Goal: Browse casually: Explore the website without a specific task or goal

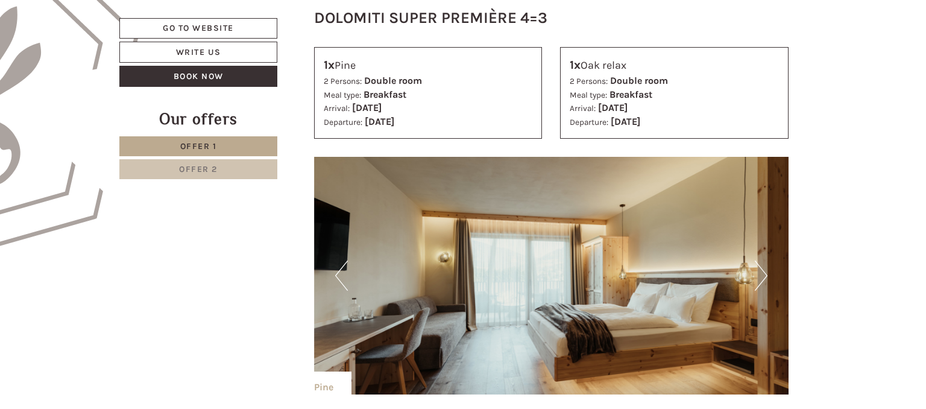
scroll to position [827, 0]
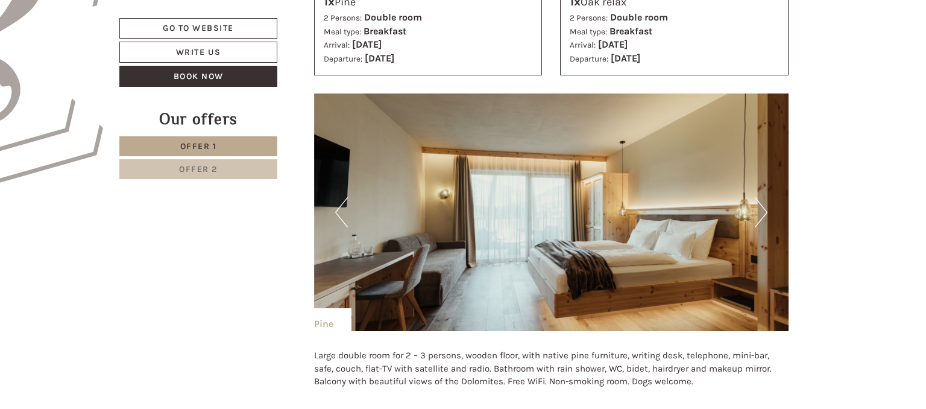
click at [764, 216] on button "Next" at bounding box center [761, 212] width 13 height 30
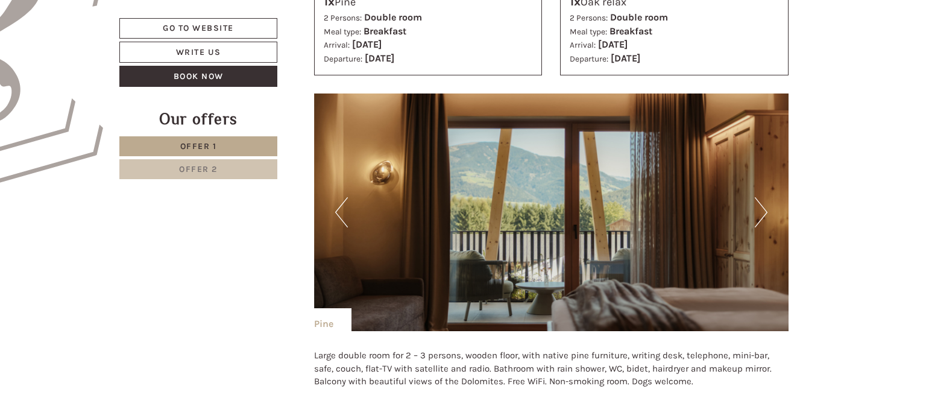
click at [764, 216] on button "Next" at bounding box center [761, 212] width 13 height 30
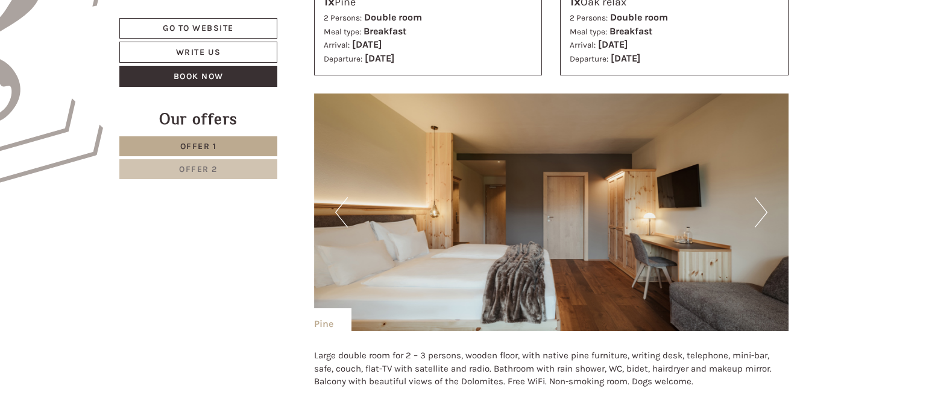
click at [764, 216] on button "Next" at bounding box center [761, 212] width 13 height 30
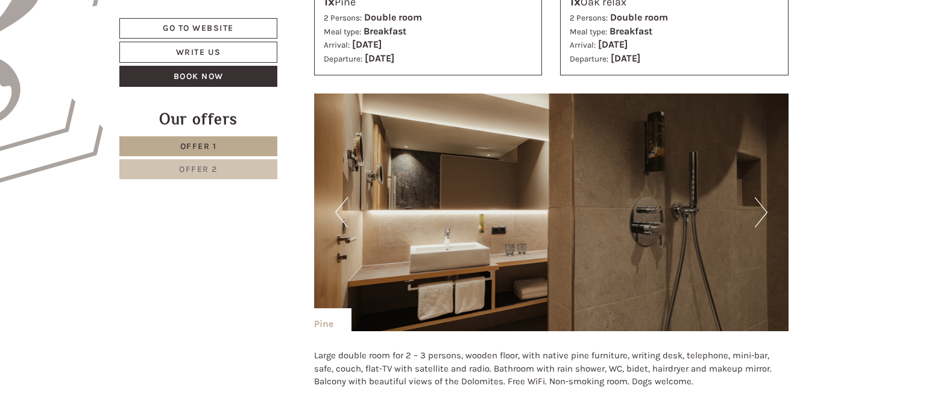
click at [764, 216] on button "Next" at bounding box center [761, 212] width 13 height 30
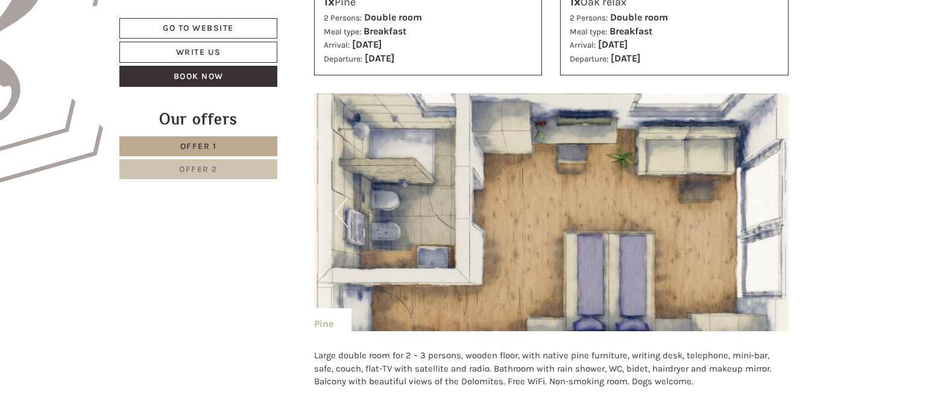
click at [764, 216] on button "Next" at bounding box center [761, 212] width 13 height 30
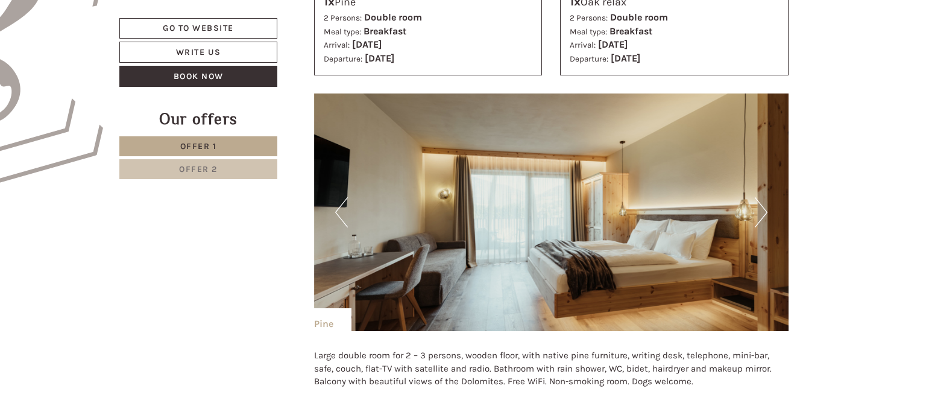
click at [764, 216] on button "Next" at bounding box center [761, 212] width 13 height 30
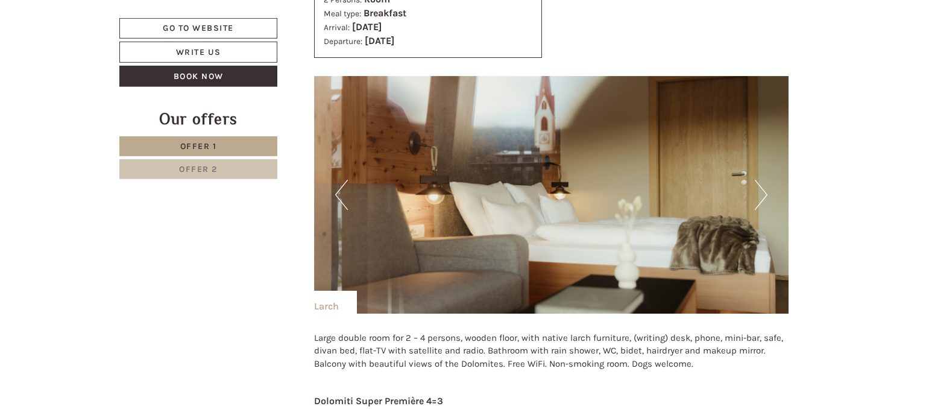
scroll to position [2547, 0]
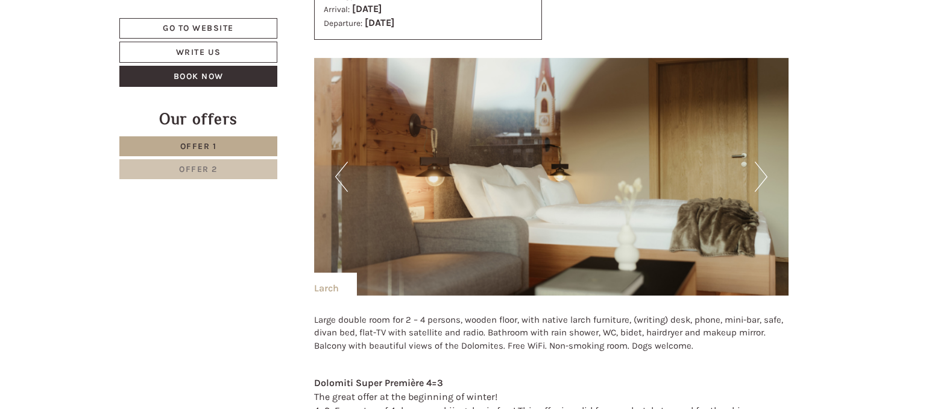
click at [760, 183] on button "Next" at bounding box center [761, 177] width 13 height 30
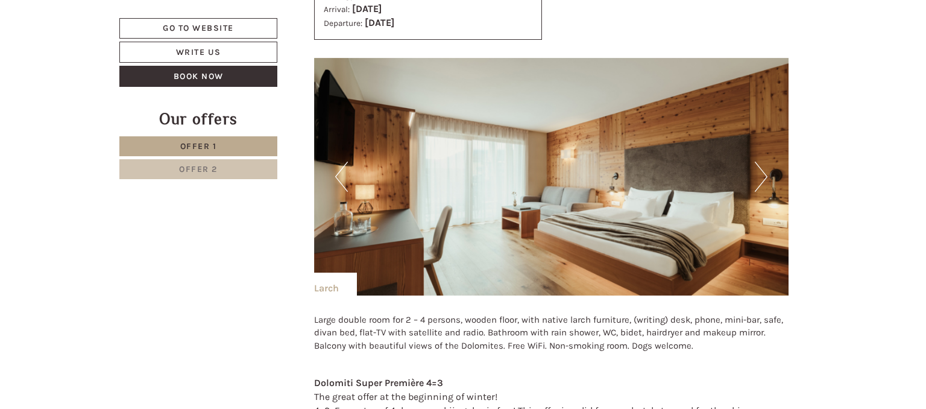
click at [760, 183] on button "Next" at bounding box center [761, 177] width 13 height 30
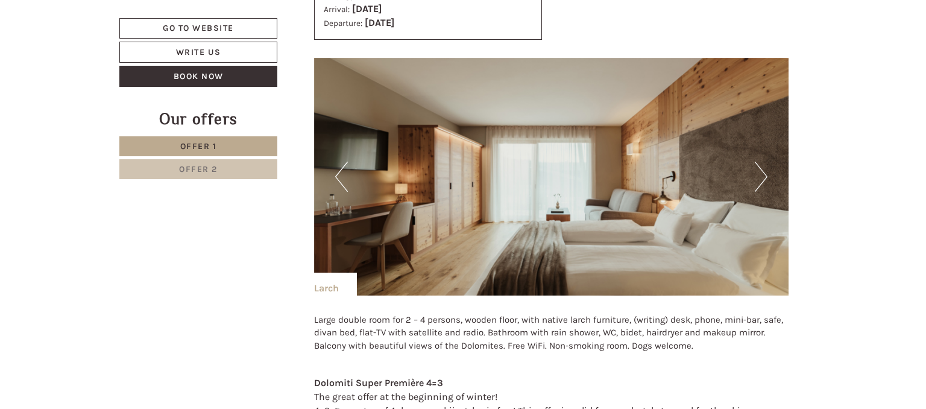
click at [760, 183] on button "Next" at bounding box center [761, 177] width 13 height 30
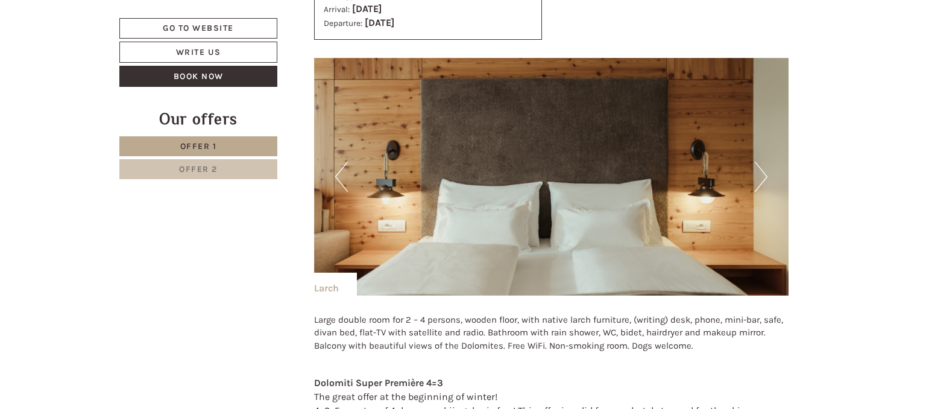
click at [760, 183] on button "Next" at bounding box center [761, 177] width 13 height 30
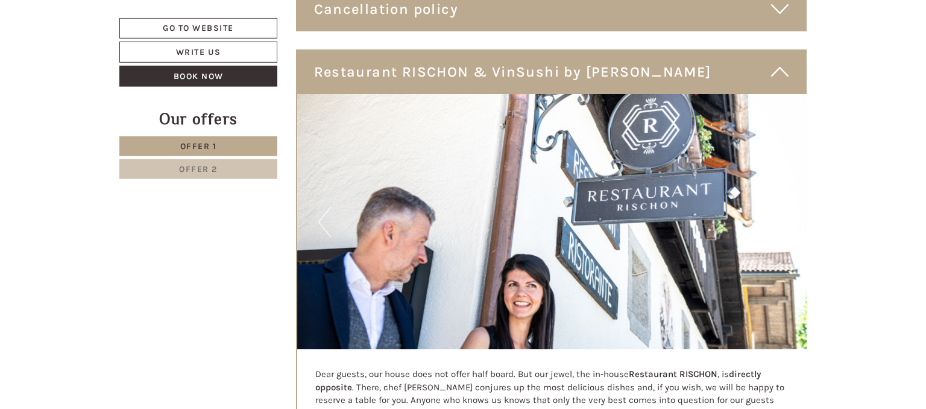
scroll to position [3757, 0]
